Goal: Transaction & Acquisition: Purchase product/service

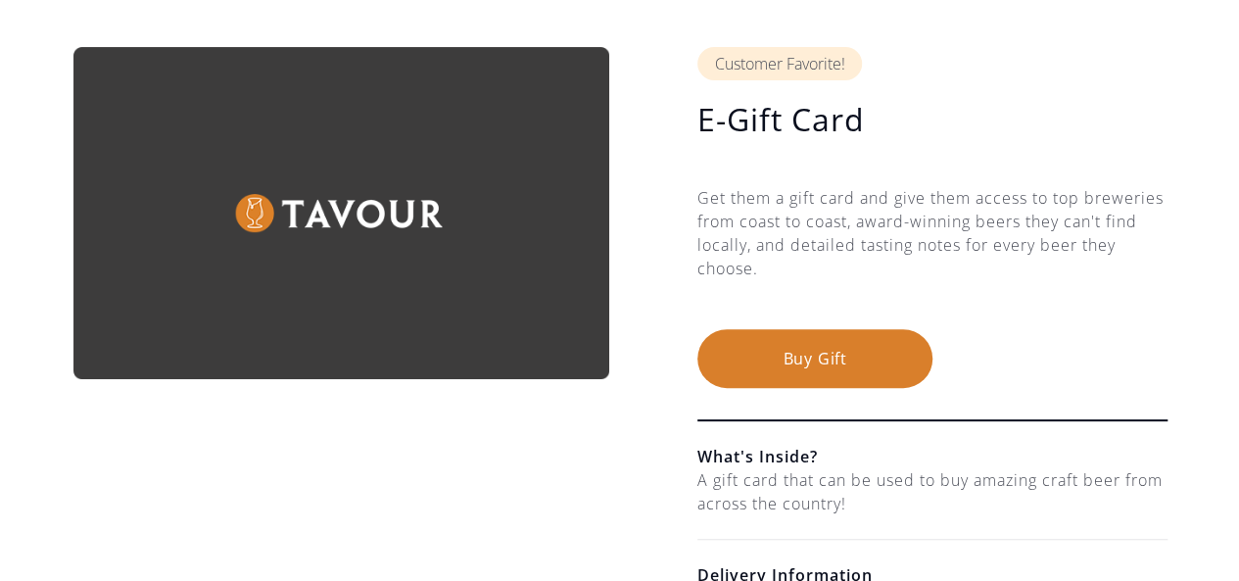
scroll to position [294, 0]
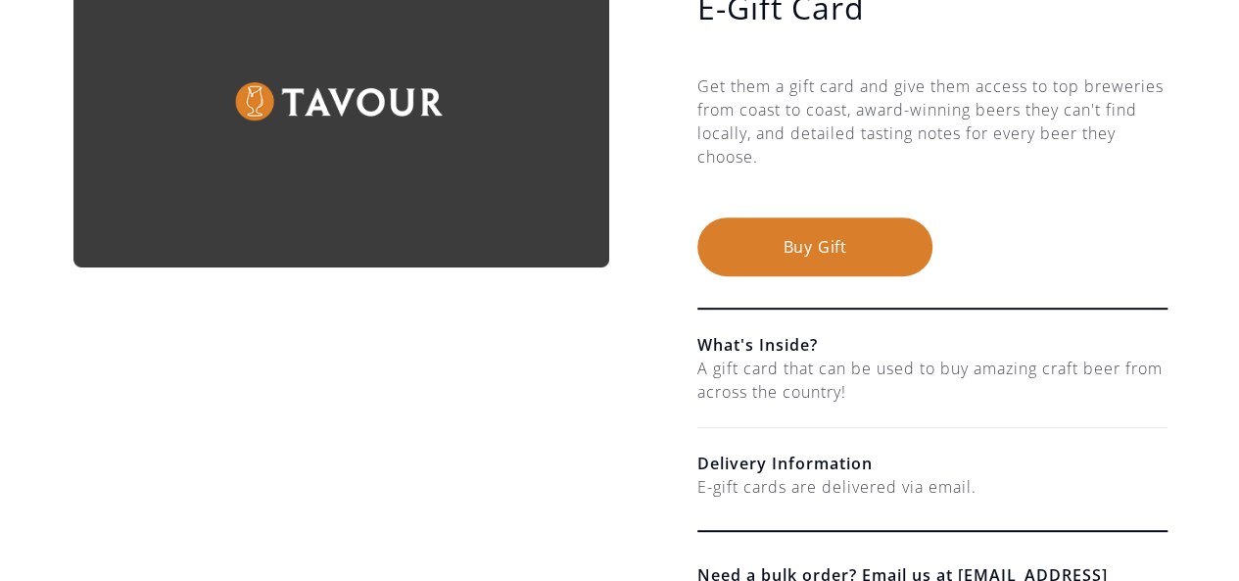
click at [777, 239] on button "Buy Gift" at bounding box center [814, 246] width 235 height 59
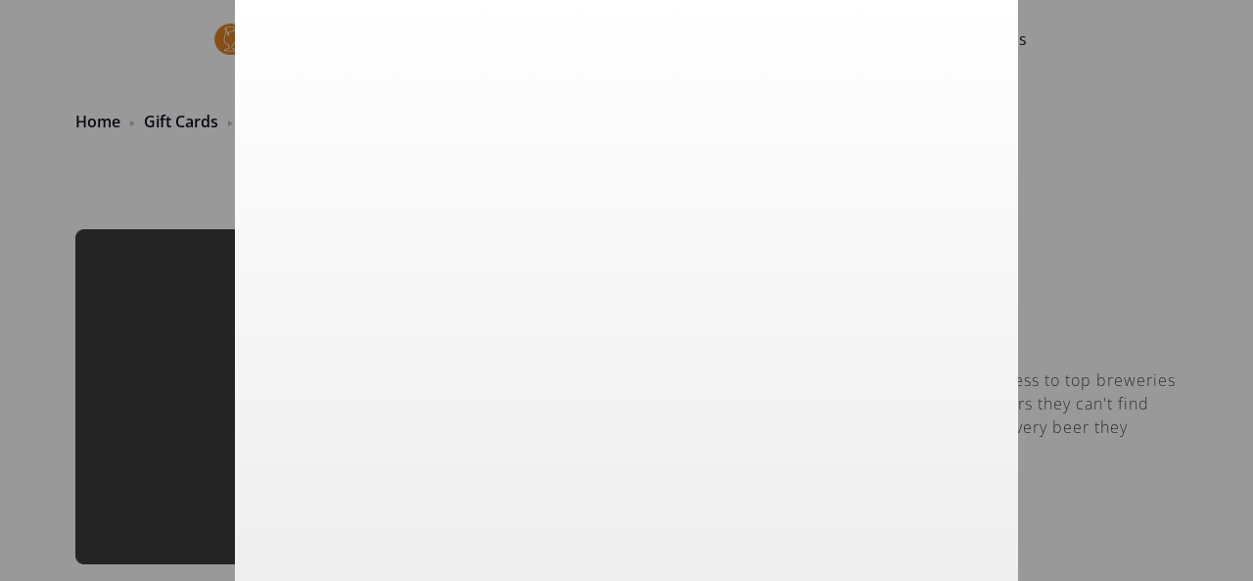
scroll to position [14, 0]
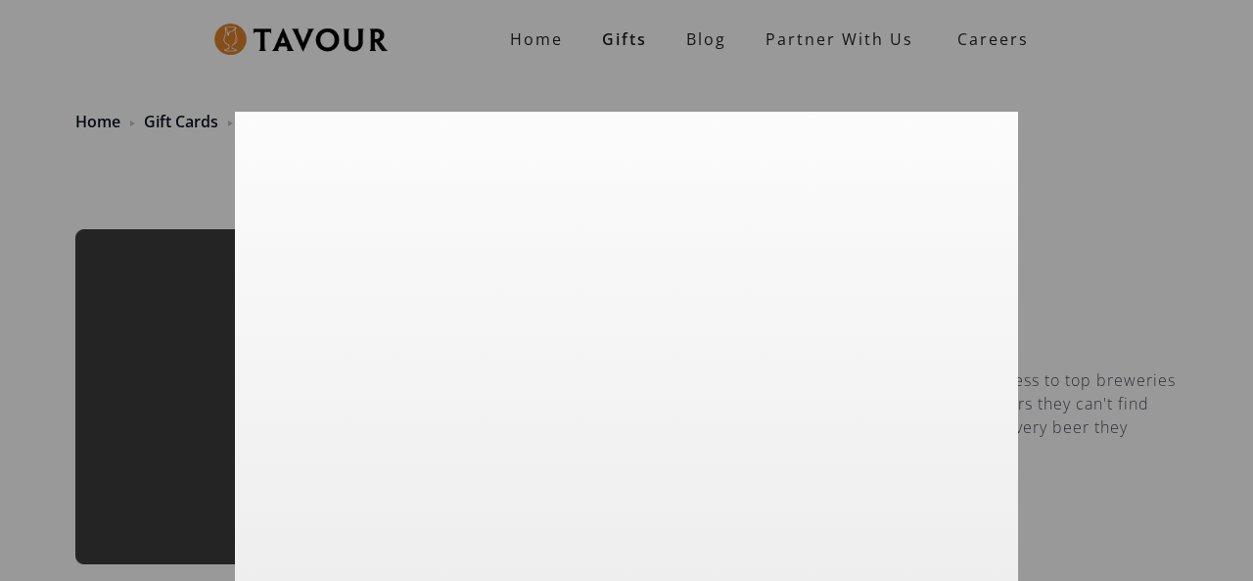
click at [1119, 239] on div at bounding box center [626, 290] width 1253 height 581
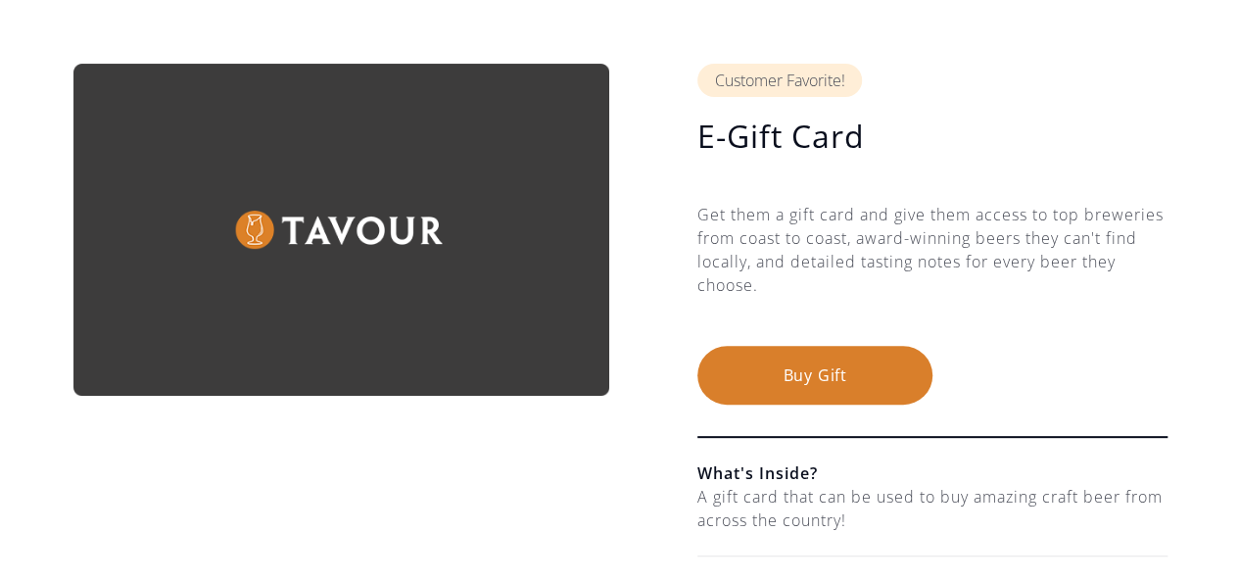
scroll to position [196, 0]
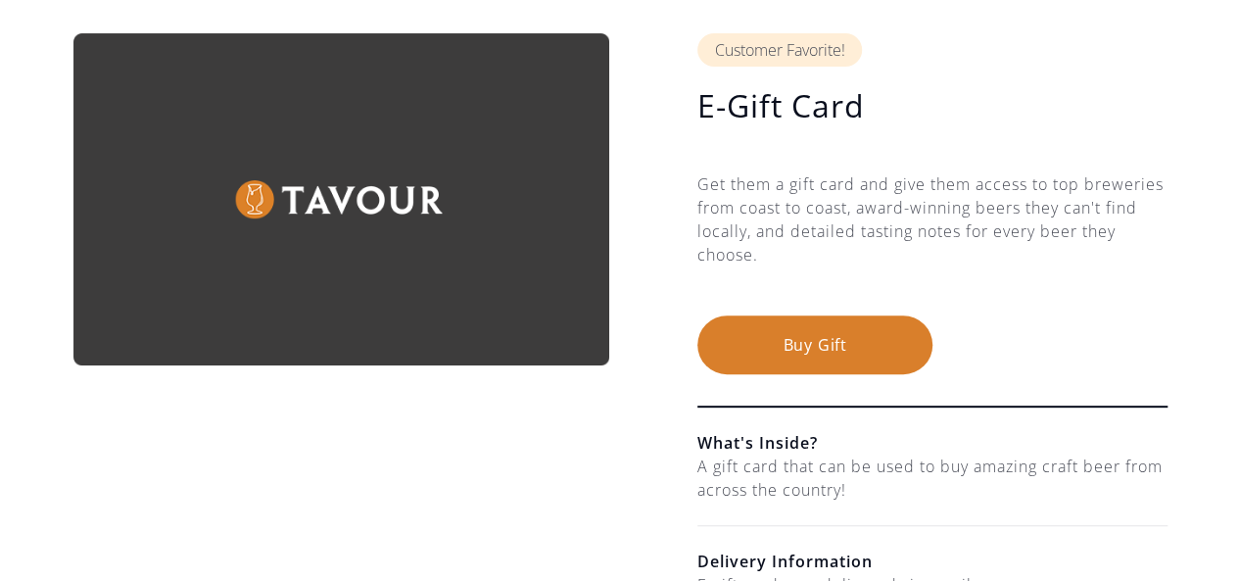
click at [804, 341] on button "Buy Gift" at bounding box center [814, 344] width 235 height 59
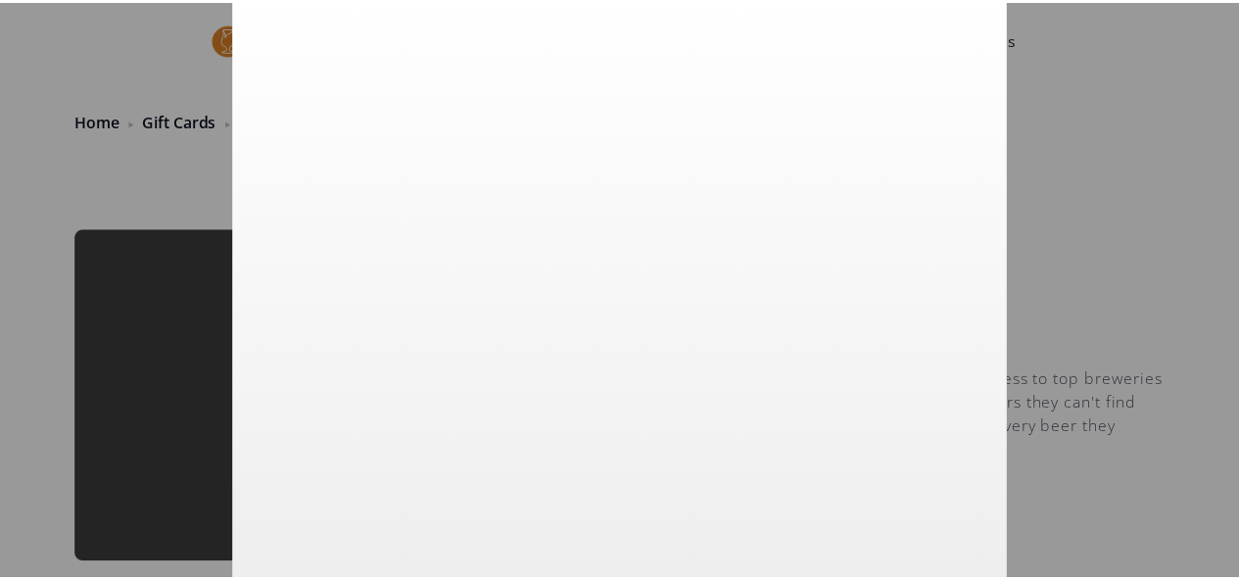
scroll to position [14, 0]
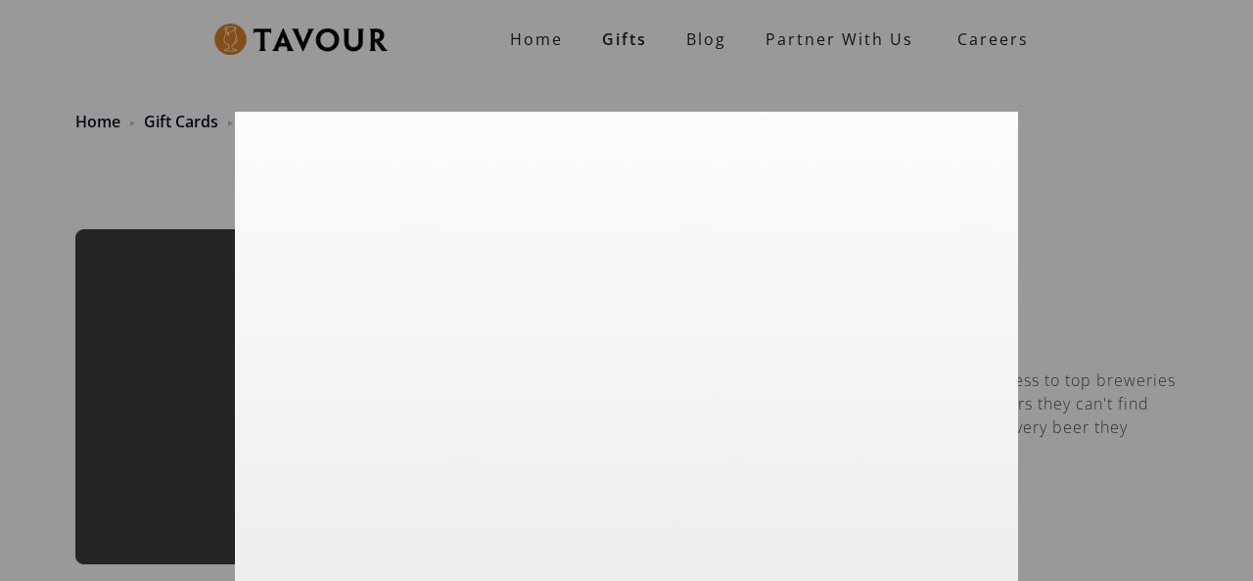
click at [1140, 246] on div at bounding box center [626, 290] width 1253 height 581
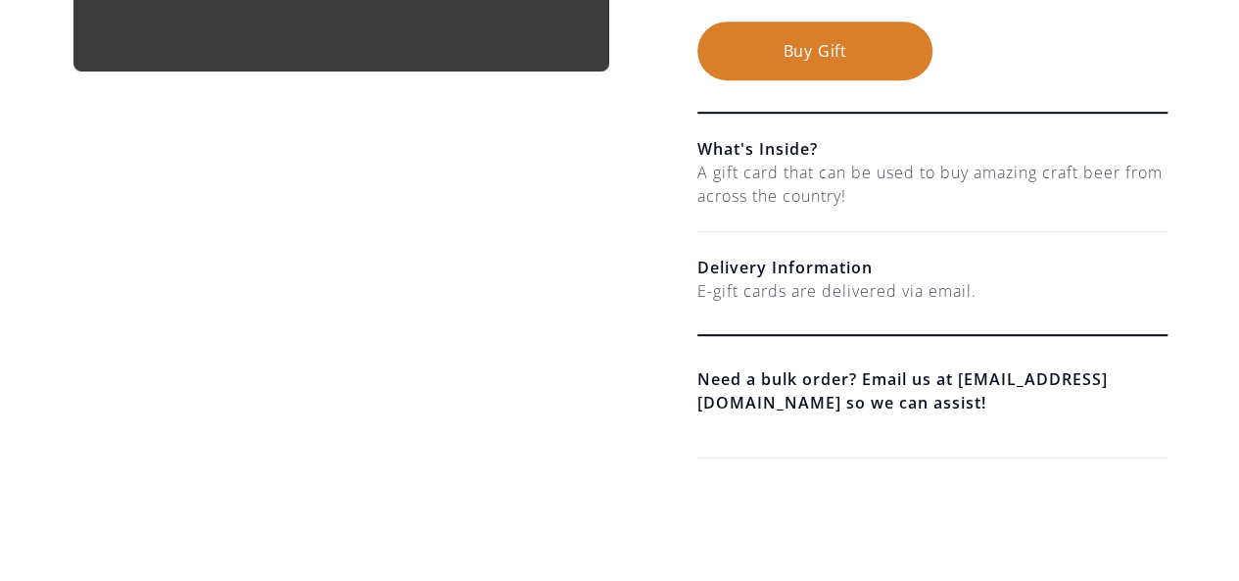
scroll to position [0, 0]
